Goal: Information Seeking & Learning: Learn about a topic

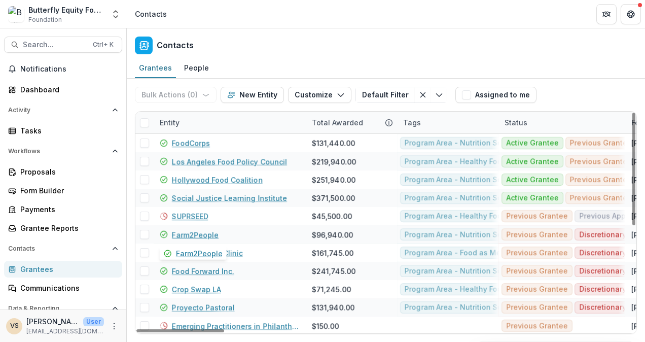
click at [185, 234] on link "Farm2People" at bounding box center [195, 234] width 47 height 11
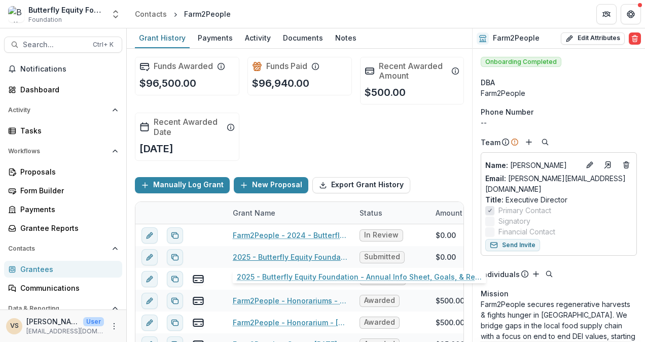
click at [254, 252] on link "2025 - Butterfly Equity Foundation - Annual Info Sheet, Goals, & Renewal Attach…" at bounding box center [290, 256] width 115 height 11
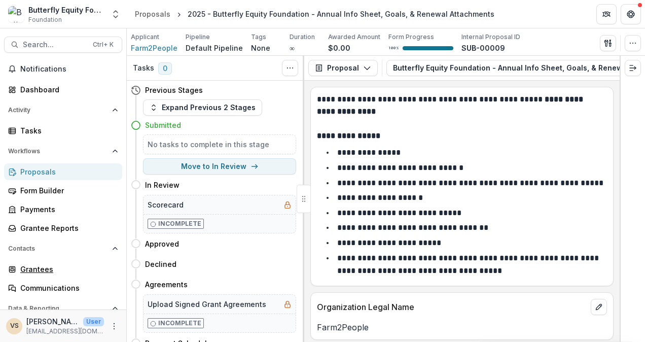
click at [43, 266] on div "Grantees" at bounding box center [67, 269] width 94 height 11
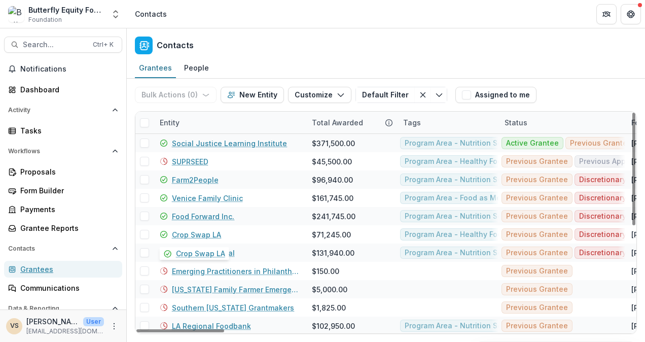
scroll to position [54, 0]
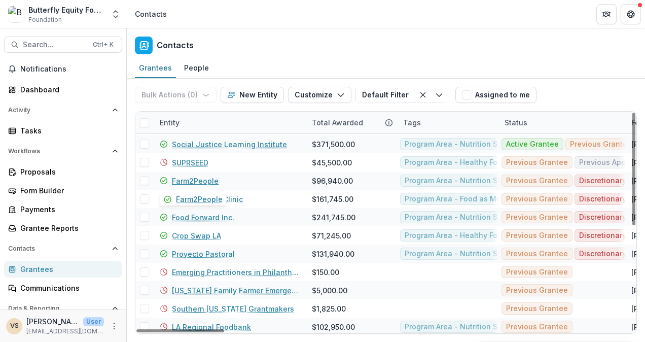
click at [200, 182] on link "Farm2People" at bounding box center [195, 180] width 47 height 11
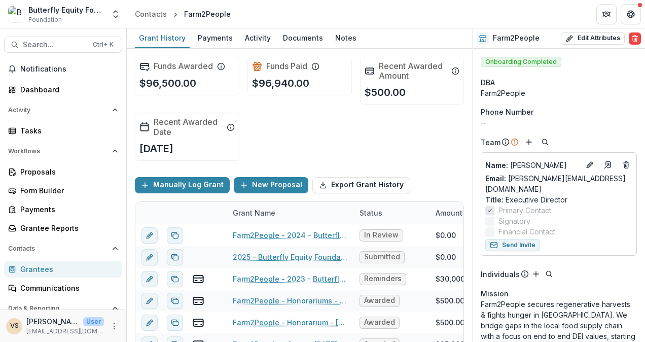
click at [254, 39] on div "Activity" at bounding box center [258, 37] width 34 height 15
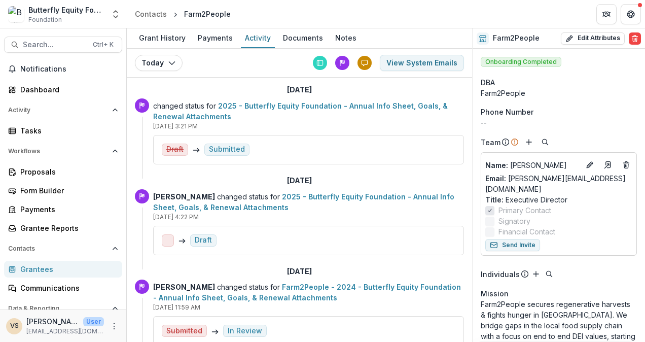
click at [312, 32] on div "Documents" at bounding box center [303, 37] width 48 height 15
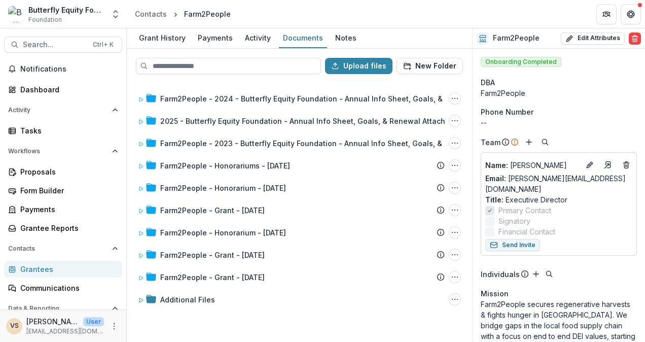
click at [169, 39] on div "Grant History" at bounding box center [162, 37] width 55 height 15
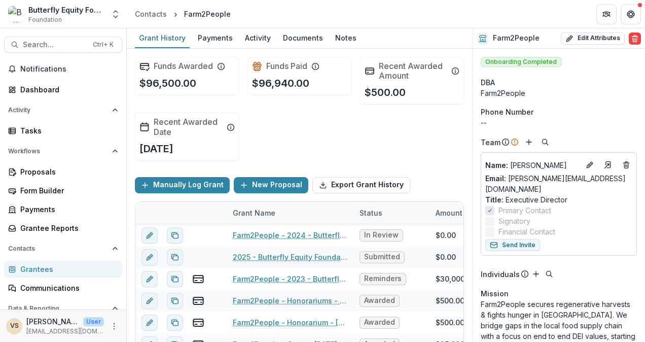
scroll to position [83, 0]
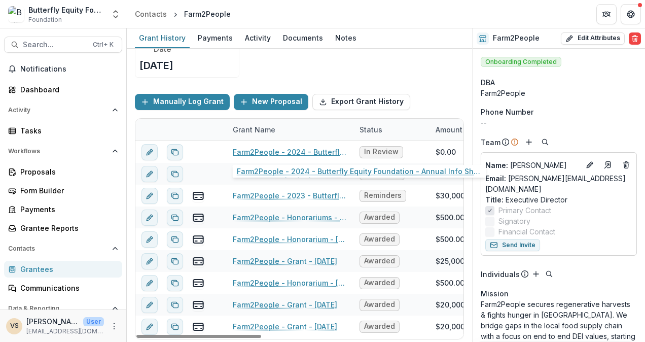
click at [250, 148] on link "Farm2People - 2024 - Butterfly Equity Foundation - Annual Info Sheet, Goals, & …" at bounding box center [290, 152] width 115 height 11
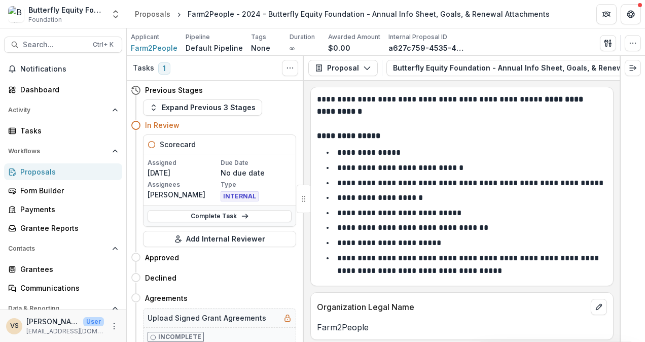
click at [157, 14] on div "Proposals" at bounding box center [152, 14] width 35 height 11
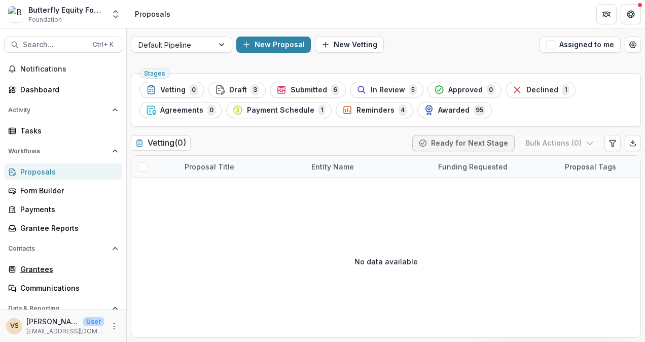
click at [45, 266] on div "Grantees" at bounding box center [67, 269] width 94 height 11
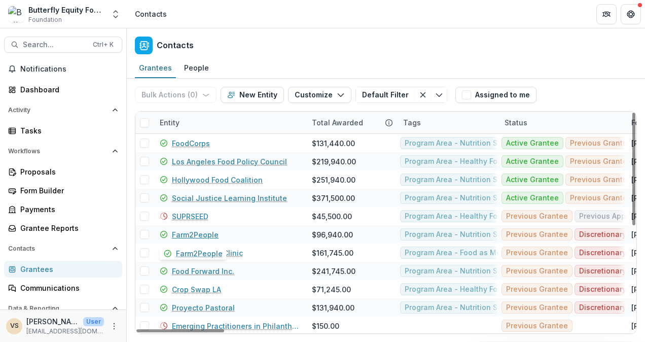
click at [182, 233] on link "Farm2People" at bounding box center [195, 234] width 47 height 11
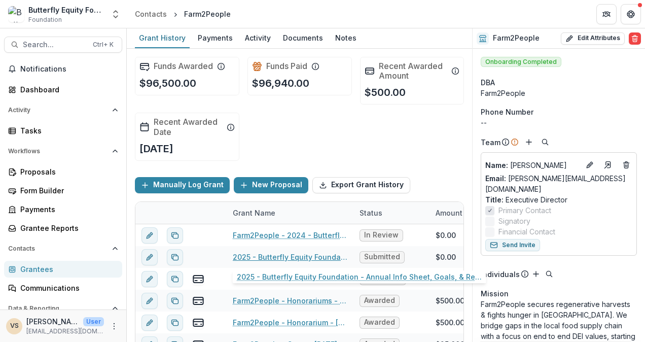
click at [262, 253] on link "2025 - Butterfly Equity Foundation - Annual Info Sheet, Goals, & Renewal Attach…" at bounding box center [290, 256] width 115 height 11
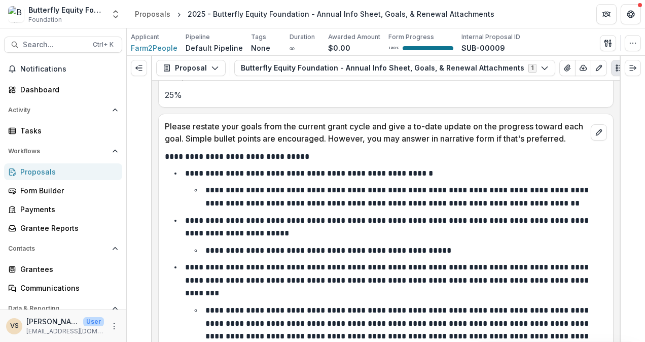
scroll to position [1521, 0]
click at [177, 284] on li "**********" at bounding box center [392, 315] width 430 height 108
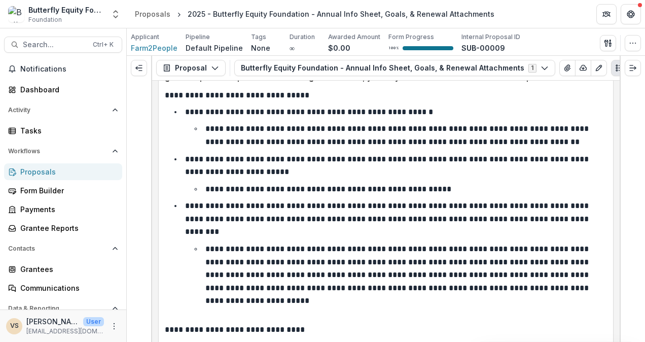
scroll to position [1582, 0]
click at [335, 283] on li "**********" at bounding box center [402, 274] width 410 height 65
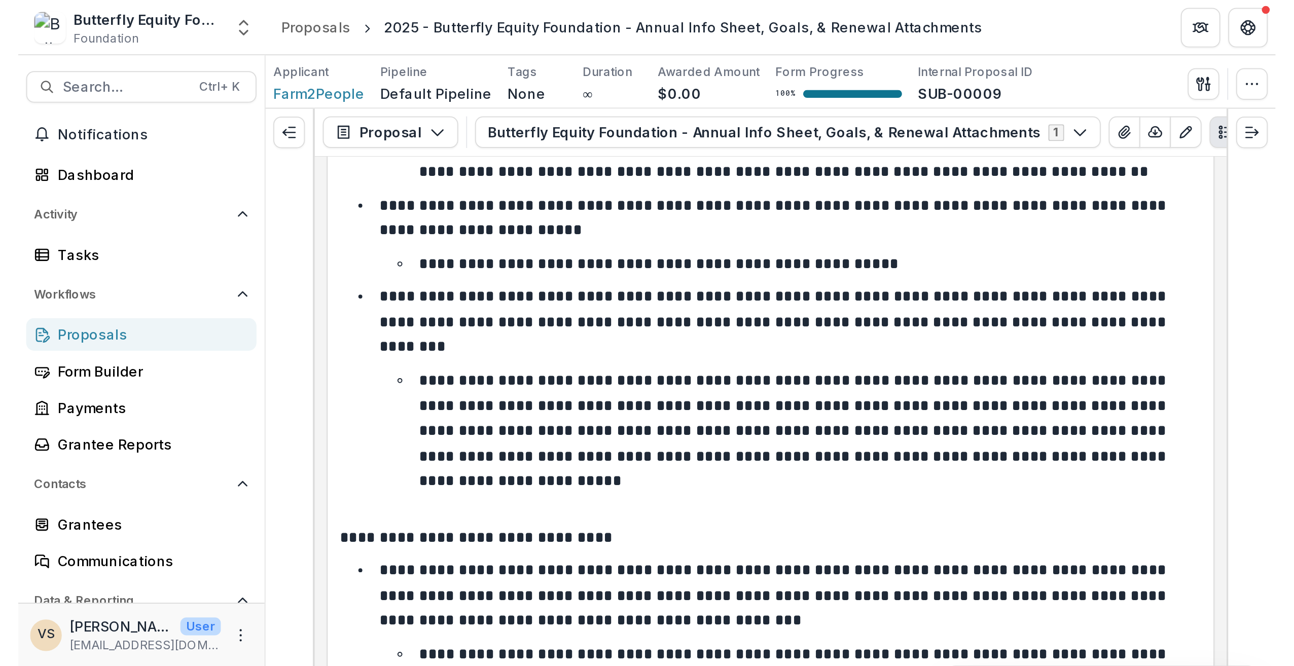
scroll to position [1641, 0]
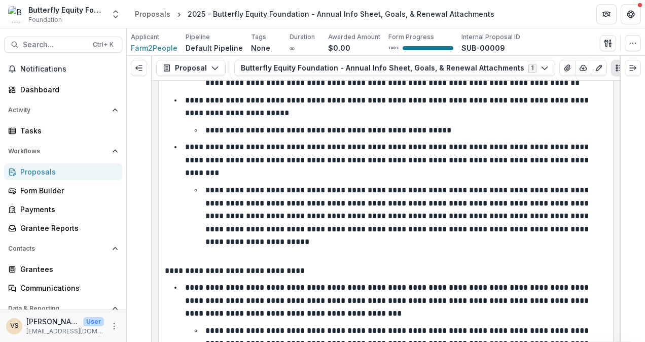
click at [525, 214] on p "**********" at bounding box center [397, 215] width 385 height 59
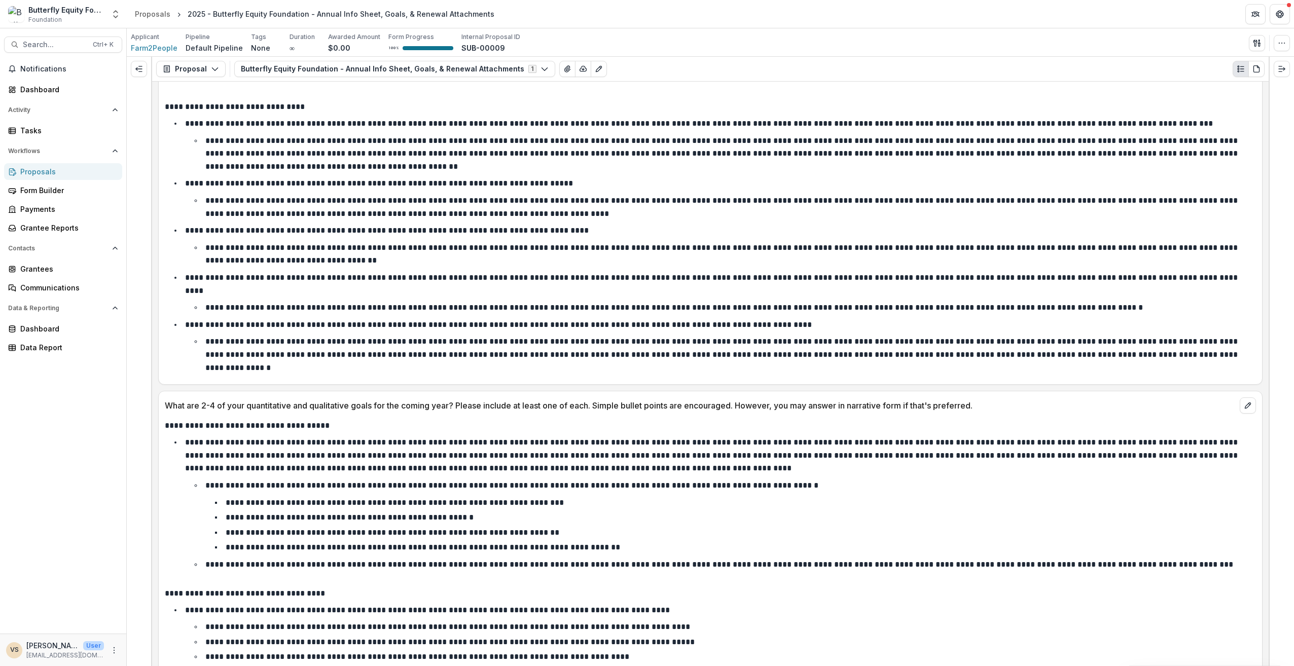
scroll to position [1560, 0]
